Goal: Find specific page/section: Find specific page/section

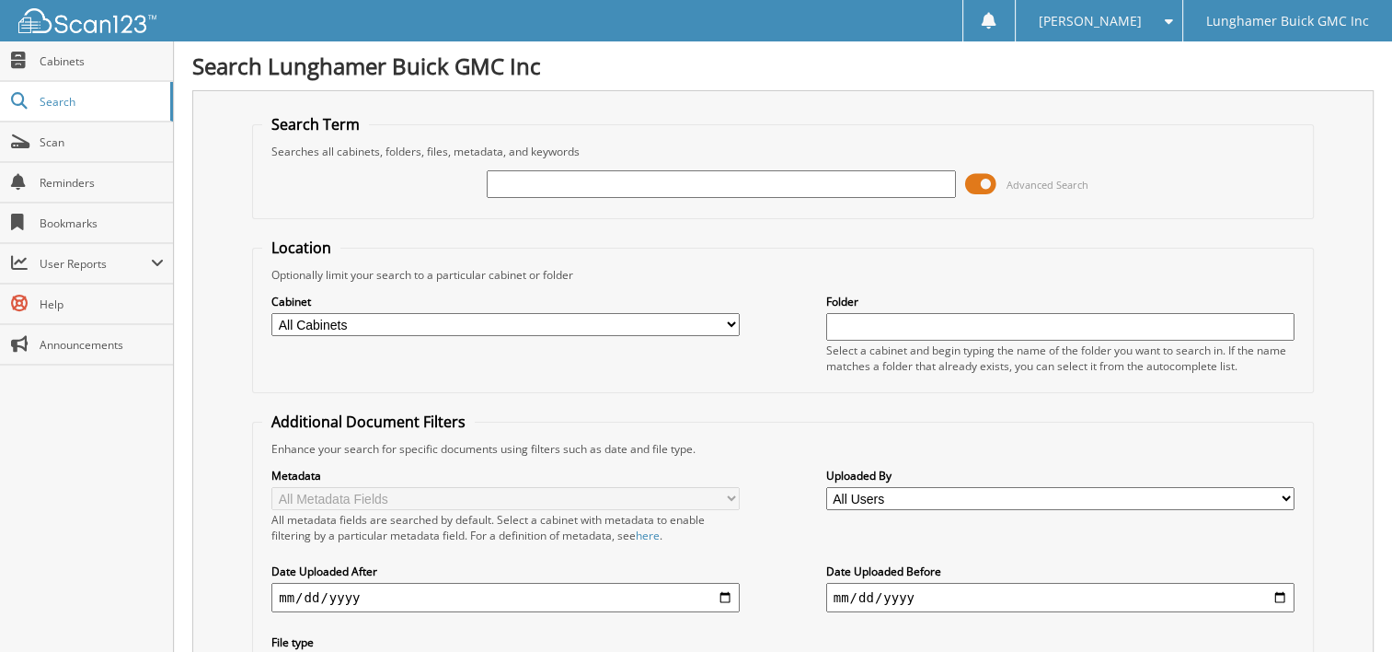
click at [534, 183] on input "text" at bounding box center [721, 184] width 468 height 28
type input "64051"
click at [545, 316] on select "All Cabinets ACCOUNTS PAYABLE AUTOMATE DEALS AUTOMATE SERVICE RO CDK CAR DEALS …" at bounding box center [505, 324] width 468 height 23
select select "19705"
click at [271, 313] on select "All Cabinets ACCOUNTS PAYABLE AUTOMATE DEALS AUTOMATE SERVICE RO CDK CAR DEALS …" at bounding box center [505, 324] width 468 height 23
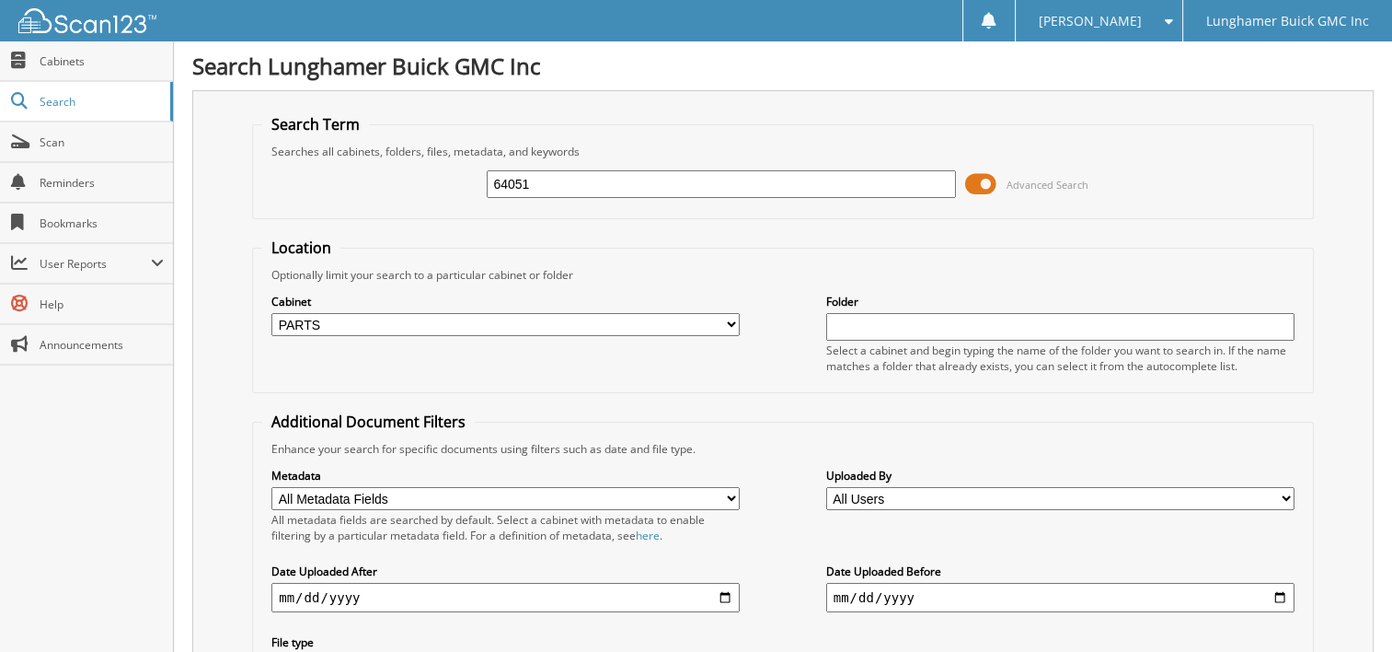
click at [885, 219] on form "Search Term Searches all cabinets, folders, files, metadata, and keywords 64051…" at bounding box center [783, 443] width 1062 height 658
click at [770, 256] on fieldset "Location Optionally limit your search to a particular cabinet or folder Cabinet…" at bounding box center [783, 315] width 1062 height 156
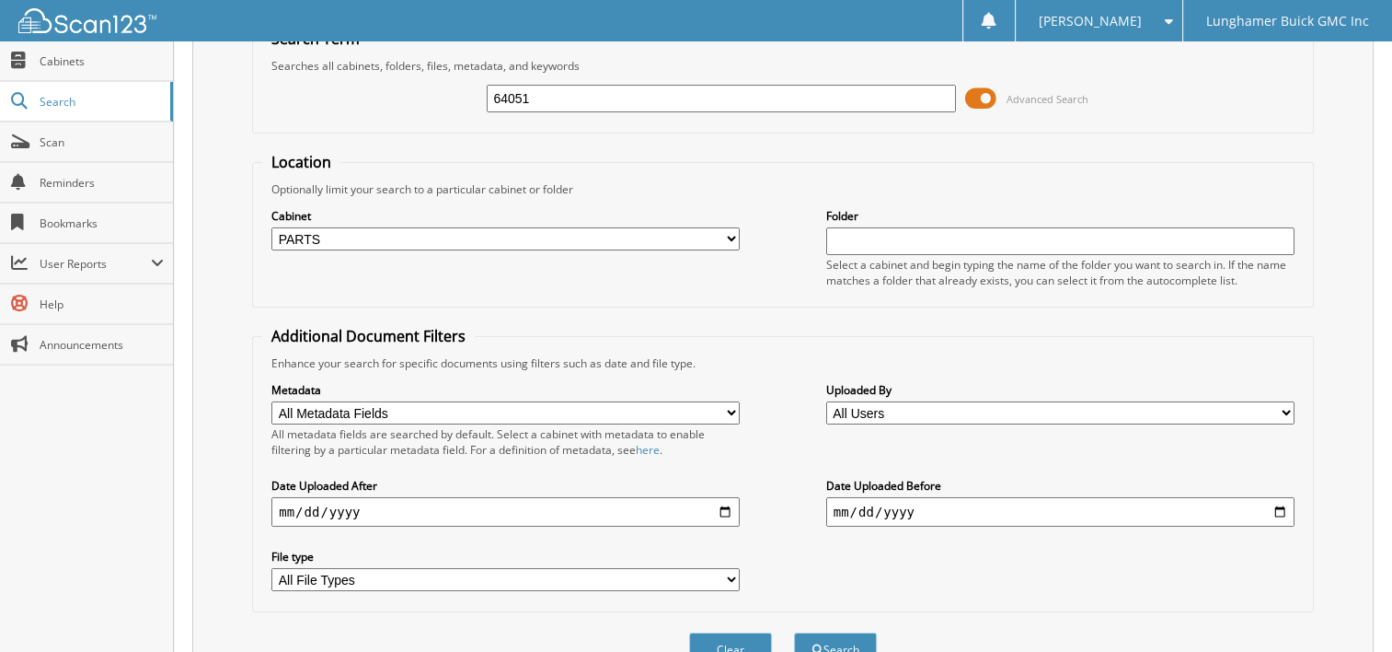
scroll to position [167, 0]
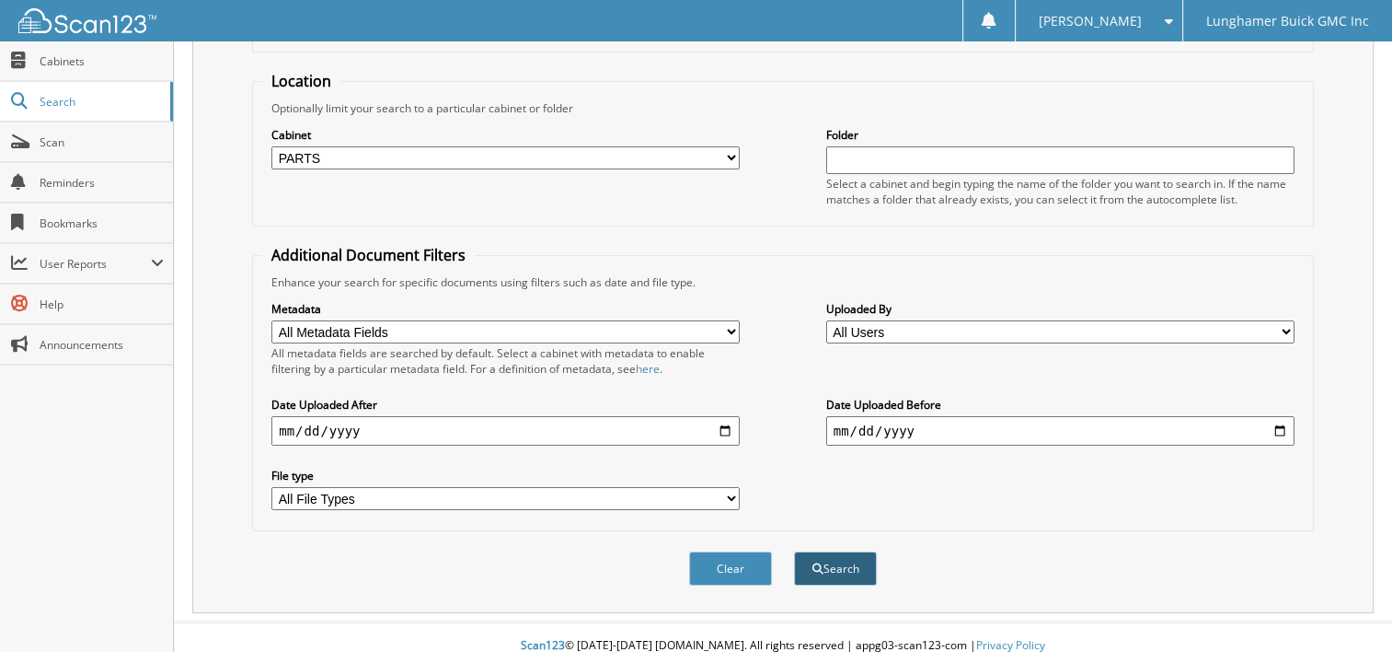
click at [836, 559] on button "Search" at bounding box center [835, 568] width 83 height 34
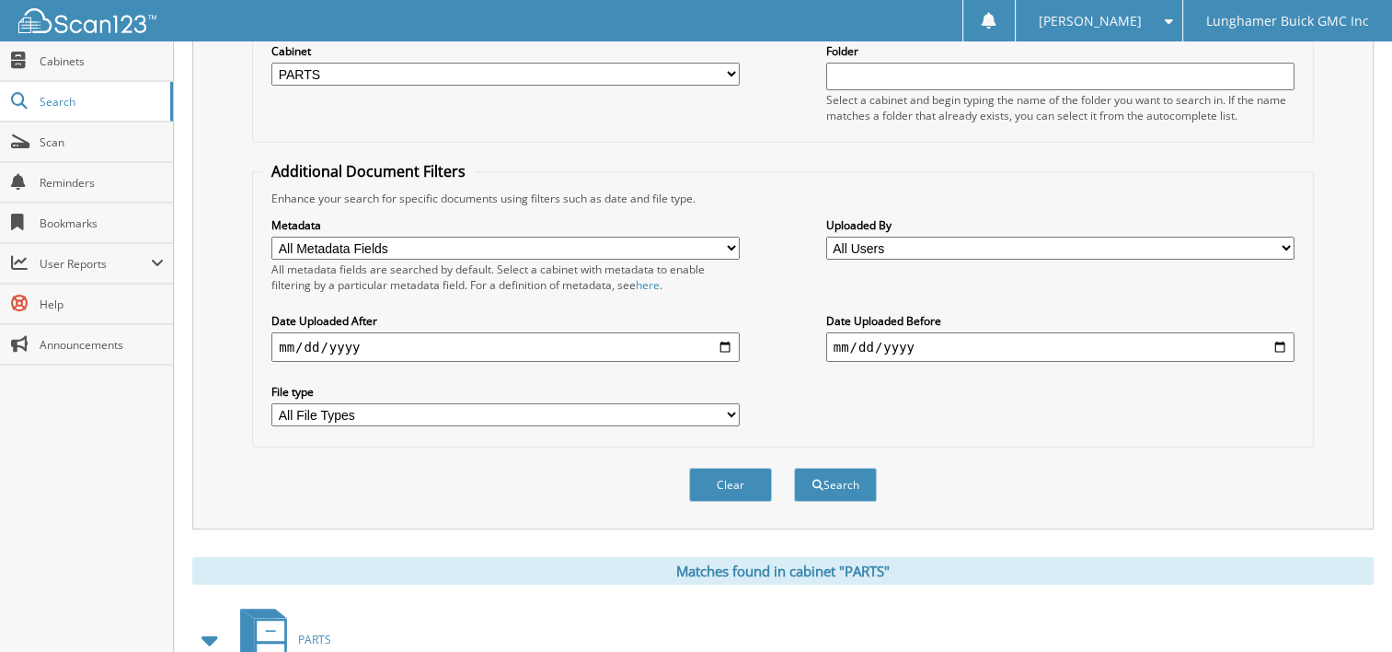
scroll to position [429, 0]
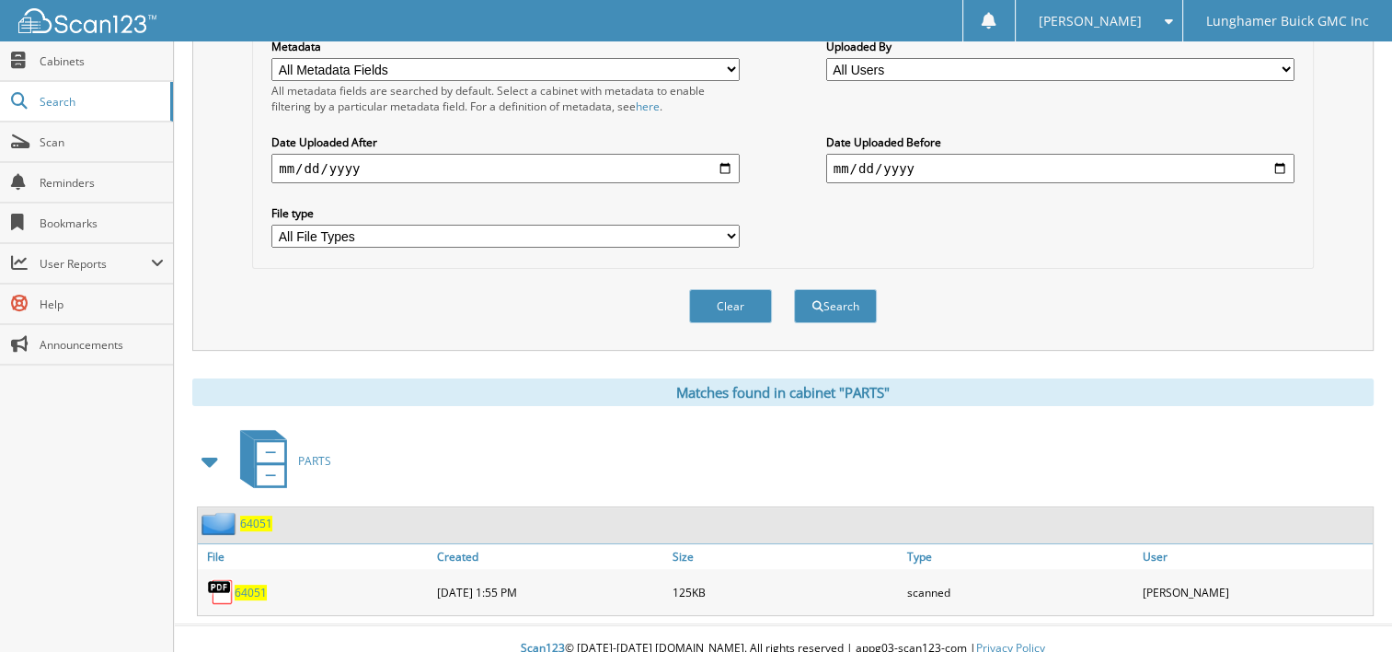
click at [249, 584] on span "64051" at bounding box center [251, 592] width 32 height 16
